Goal: Navigation & Orientation: Find specific page/section

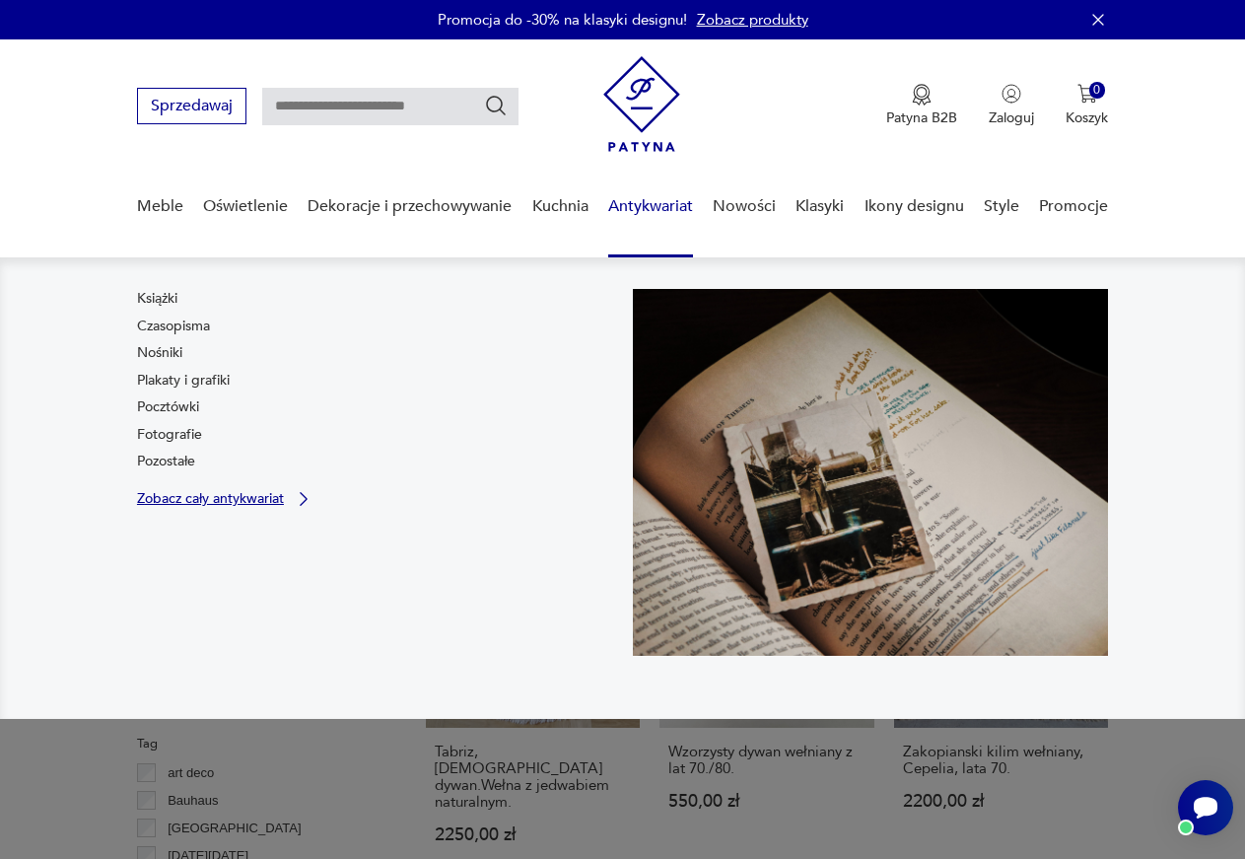
click at [181, 497] on p "Zobacz cały antykwariat" at bounding box center [210, 498] width 147 height 13
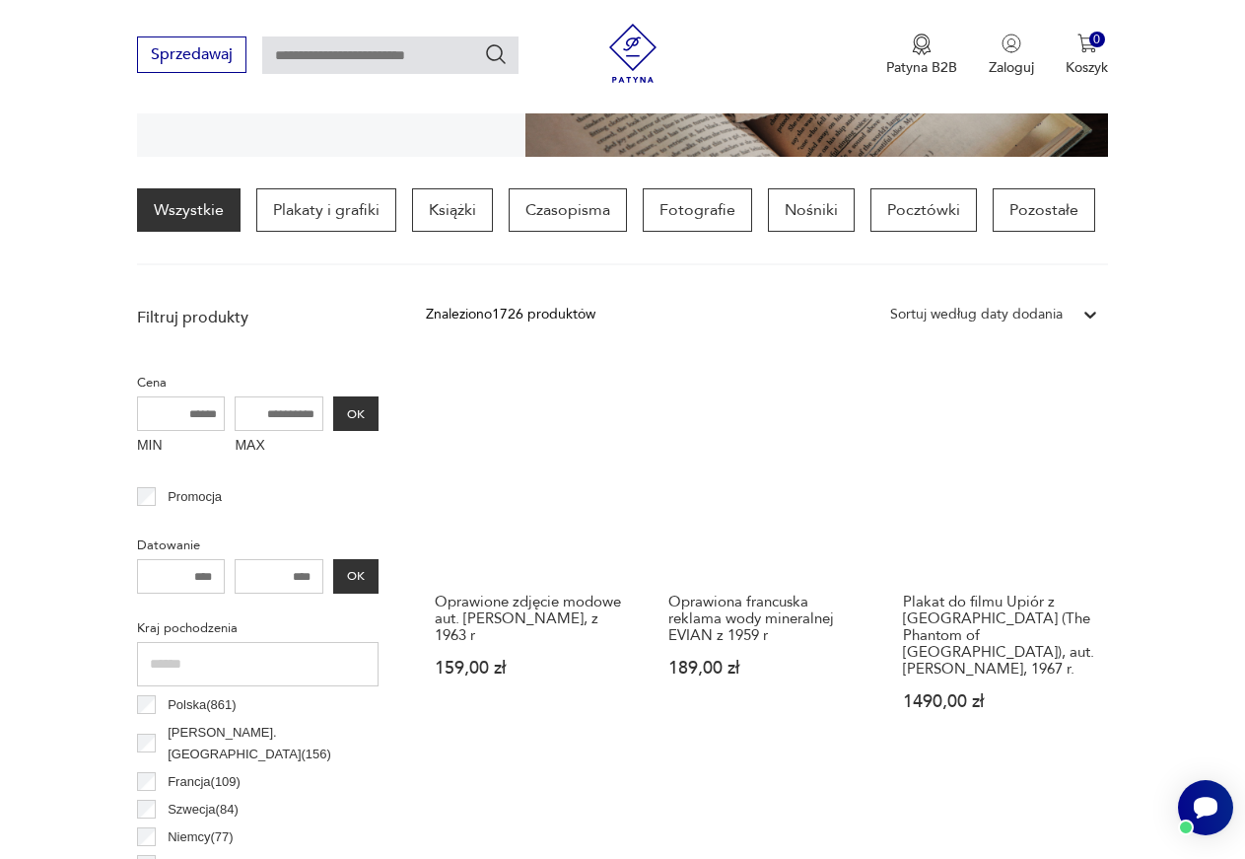
scroll to position [163, 0]
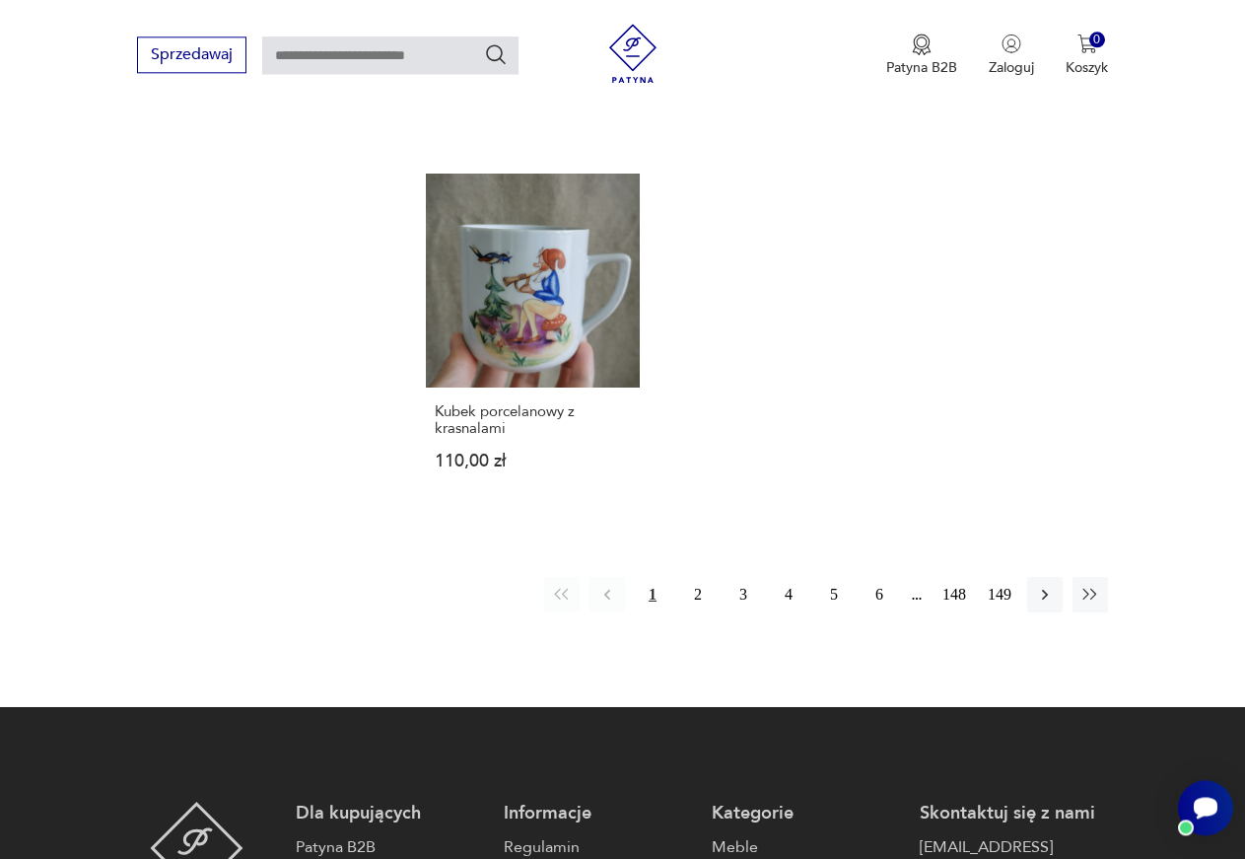
scroll to position [2212, 0]
click at [697, 577] on button "2" at bounding box center [697, 594] width 35 height 35
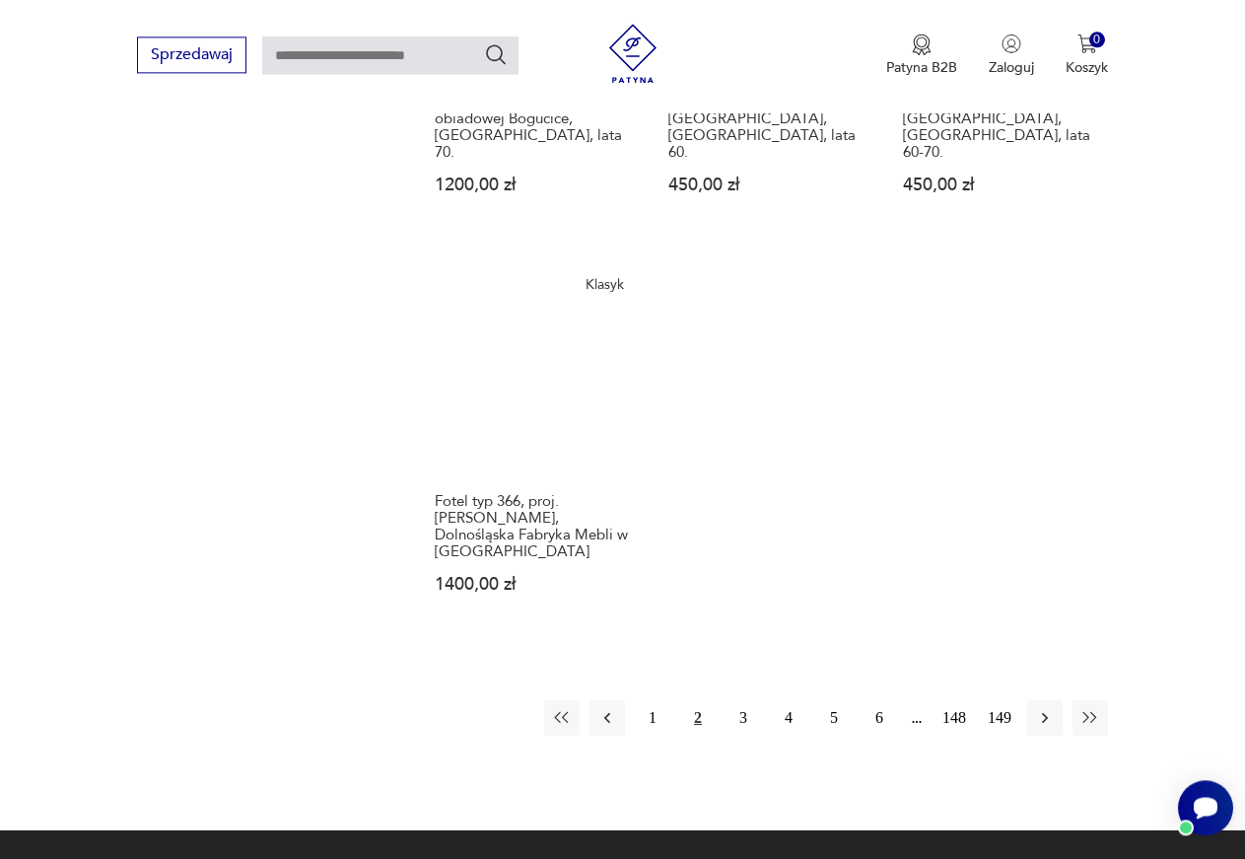
scroll to position [2136, 0]
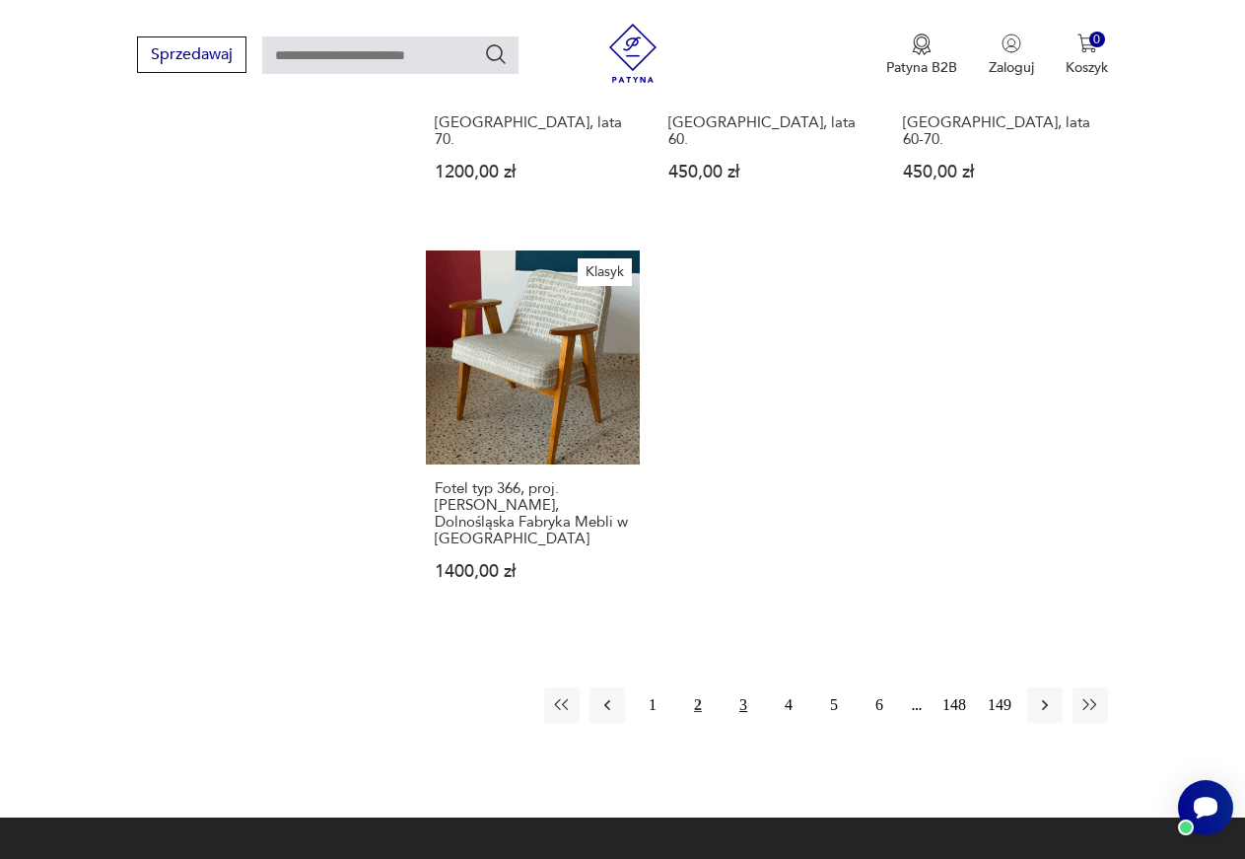
click at [753, 687] on button "3" at bounding box center [743, 704] width 35 height 35
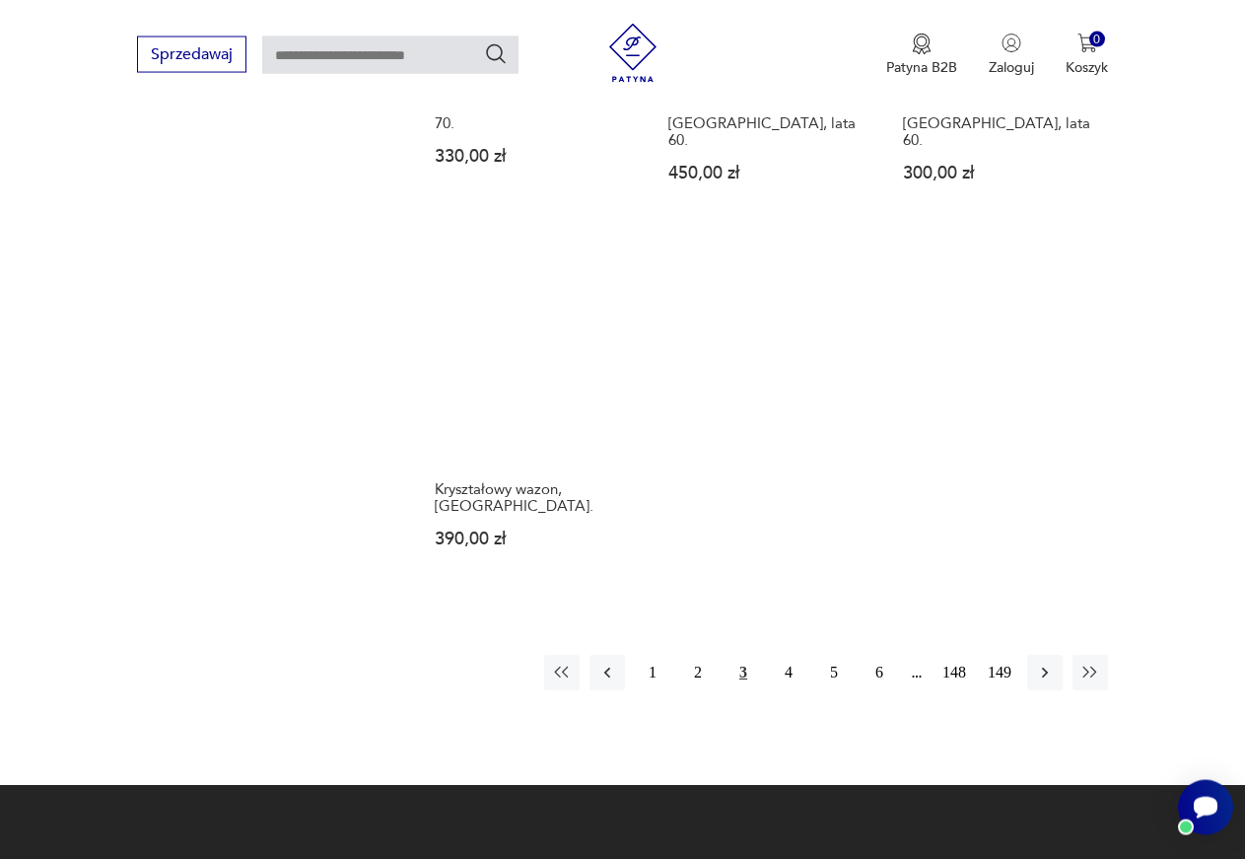
scroll to position [2186, 0]
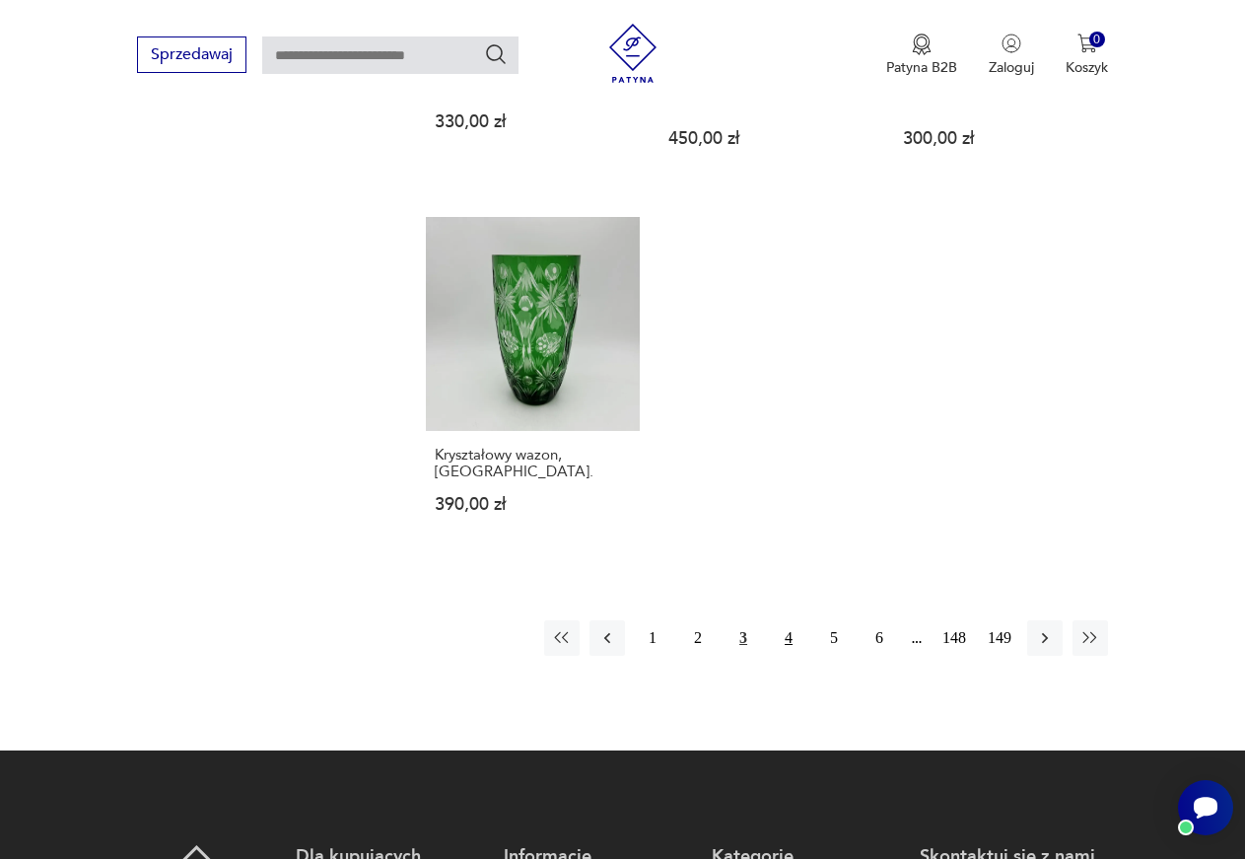
click at [790, 620] on button "4" at bounding box center [788, 637] width 35 height 35
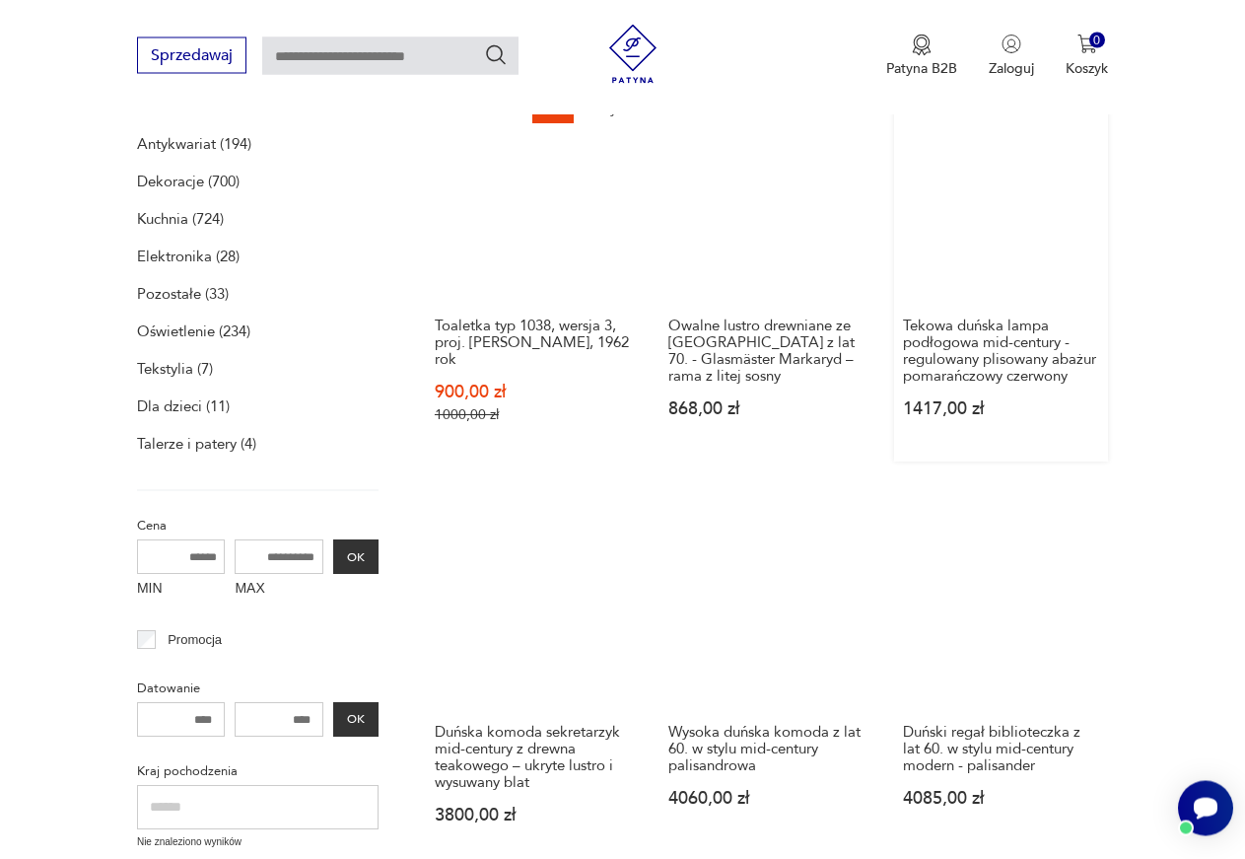
scroll to position [376, 0]
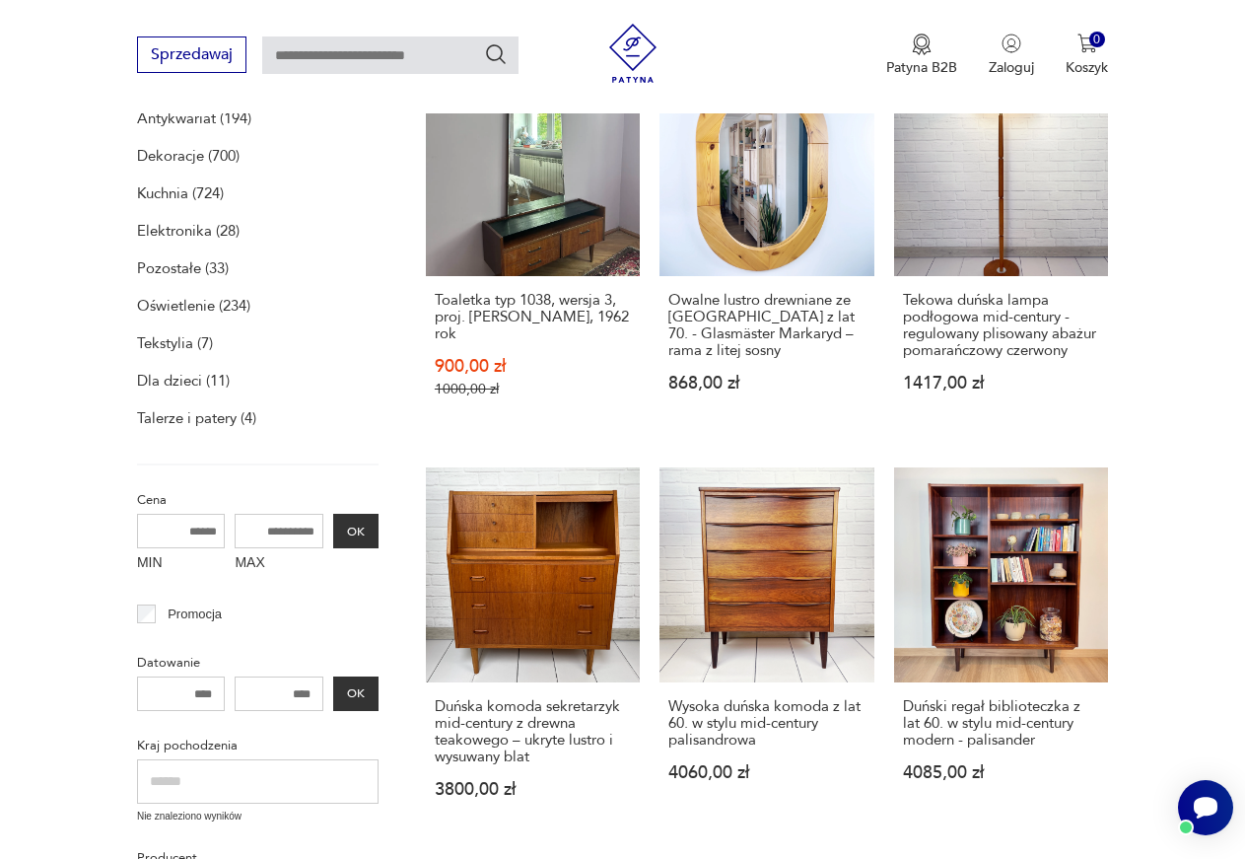
click at [186, 157] on p "Dekoracje (700)" at bounding box center [188, 156] width 103 height 28
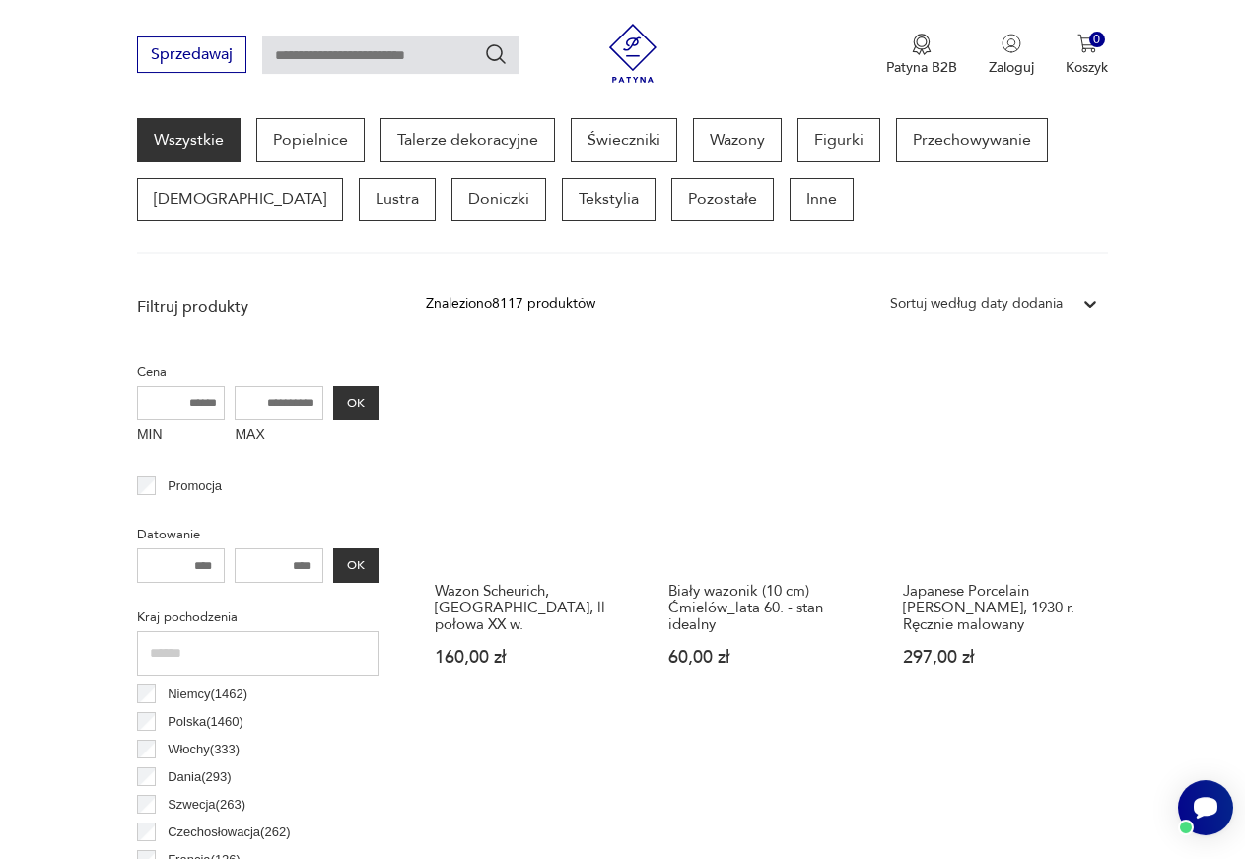
scroll to position [297, 0]
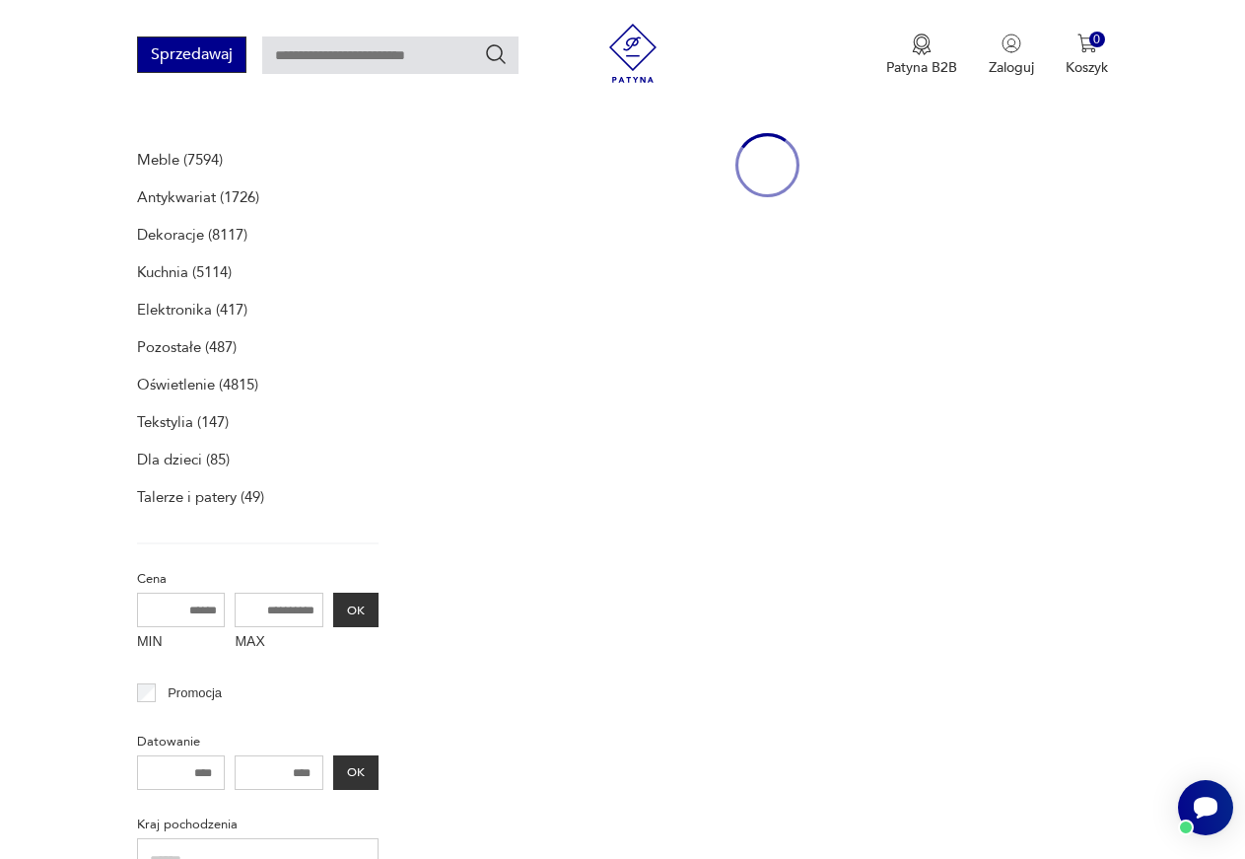
scroll to position [376, 0]
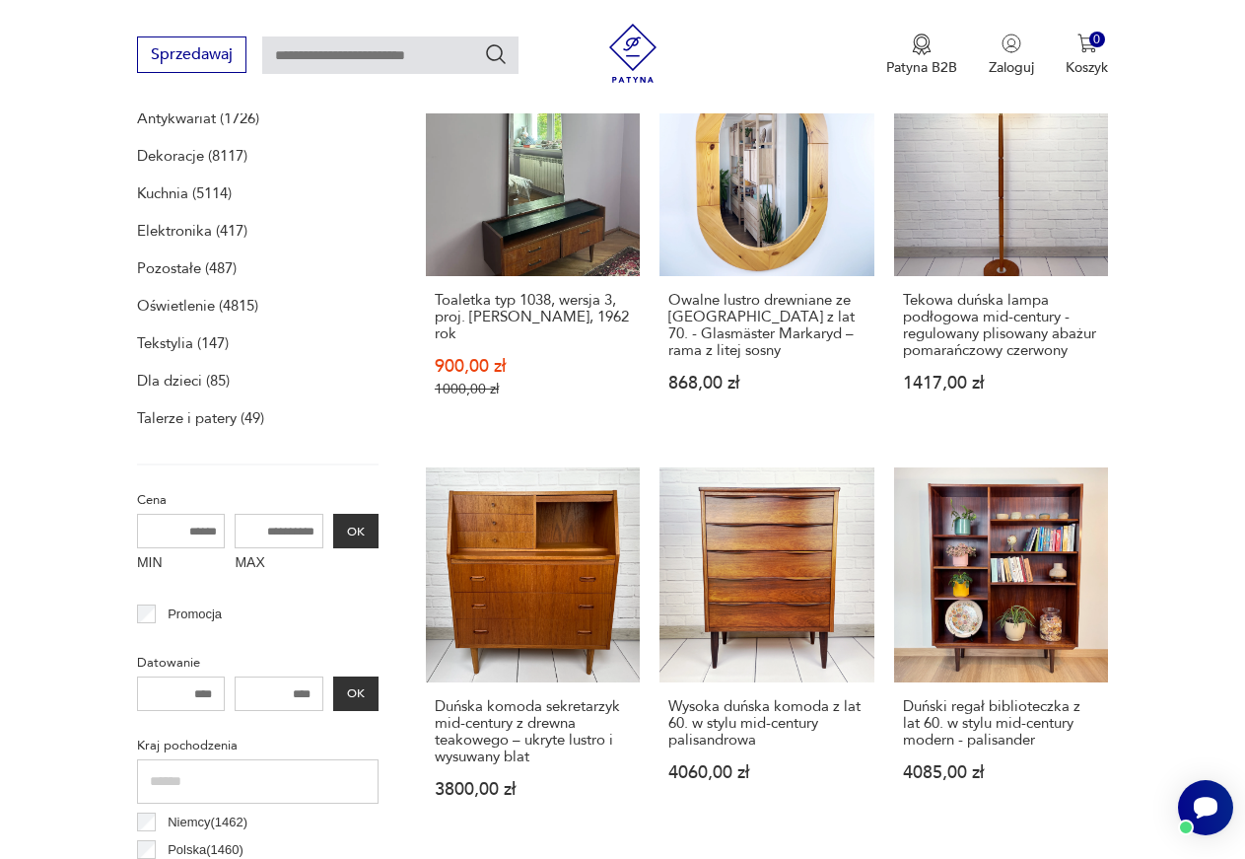
click at [207, 264] on p "Pozostałe (487)" at bounding box center [187, 268] width 100 height 28
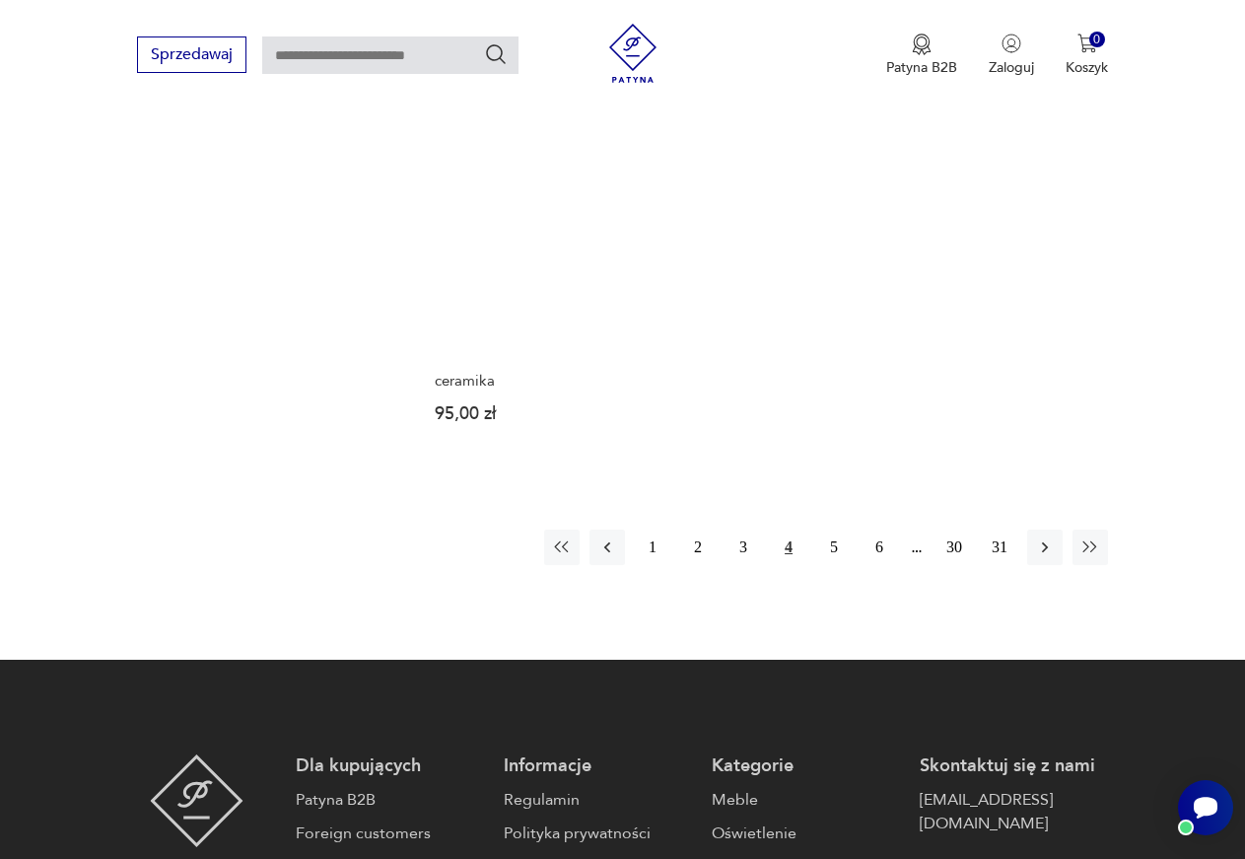
scroll to position [2409, 0]
